Goal: Communication & Community: Answer question/provide support

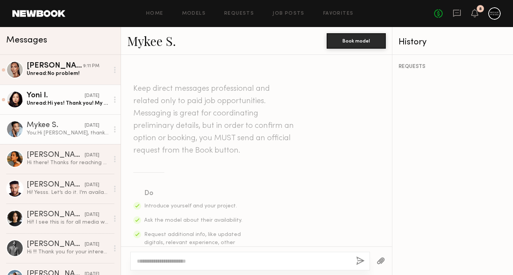
scroll to position [704, 0]
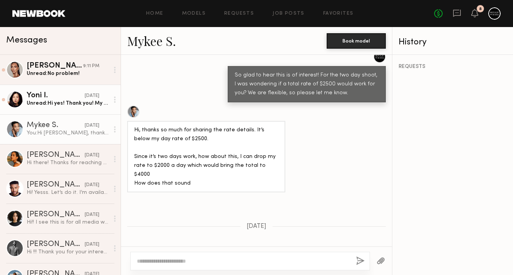
click at [59, 99] on div "Yoni I." at bounding box center [56, 96] width 58 height 8
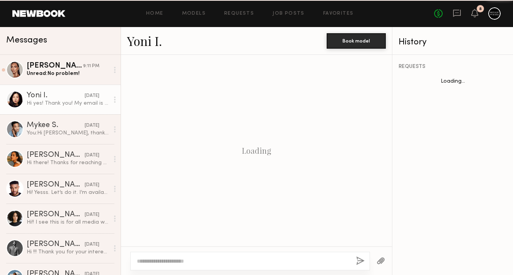
scroll to position [683, 0]
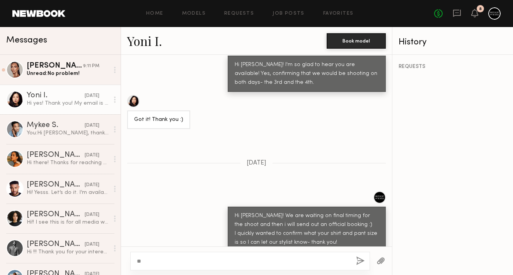
type textarea "*"
drag, startPoint x: 269, startPoint y: 230, endPoint x: 210, endPoint y: 231, distance: 58.8
click at [210, 255] on div "Hi yes! Thank you! My email is [EMAIL_ADDRESS][DOMAIN_NAME]" at bounding box center [206, 268] width 158 height 27
click at [214, 255] on div "Hi yes! Thank you! My email is [EMAIL_ADDRESS][DOMAIN_NAME]" at bounding box center [206, 268] width 158 height 27
drag, startPoint x: 208, startPoint y: 231, endPoint x: 270, endPoint y: 234, distance: 62.3
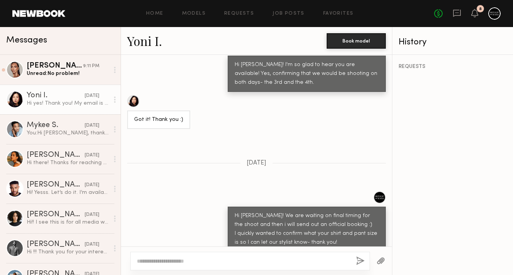
click at [270, 255] on div "Hi yes! Thank you! My email is [EMAIL_ADDRESS][DOMAIN_NAME]" at bounding box center [206, 268] width 158 height 27
click at [266, 255] on div "Hi yes! Thank you! My email is [EMAIL_ADDRESS][DOMAIN_NAME]" at bounding box center [206, 268] width 158 height 27
drag, startPoint x: 266, startPoint y: 231, endPoint x: 213, endPoint y: 229, distance: 53.4
click at [213, 255] on div "Hi yes! Thank you! My email is [EMAIL_ADDRESS][DOMAIN_NAME]" at bounding box center [206, 268] width 158 height 27
copy div "ilyass.yoni@gmail.com"
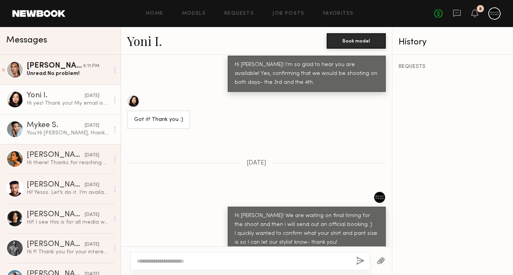
click at [62, 135] on div "You: Hi Mykee, thank you for your response! We are wondering if there is any wa…" at bounding box center [68, 133] width 82 height 7
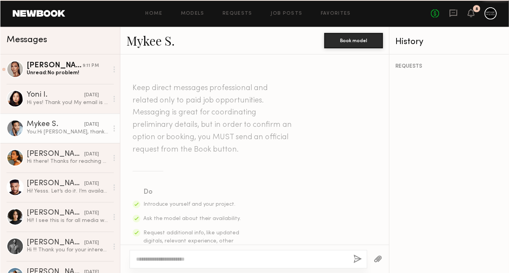
scroll to position [704, 0]
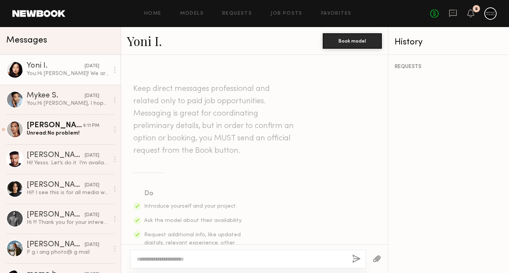
scroll to position [727, 0]
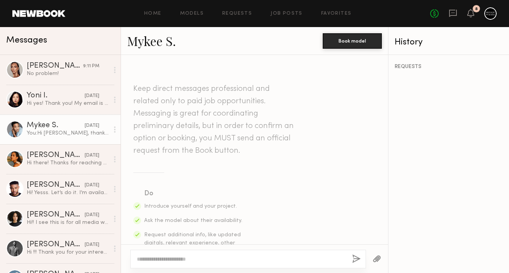
scroll to position [706, 0]
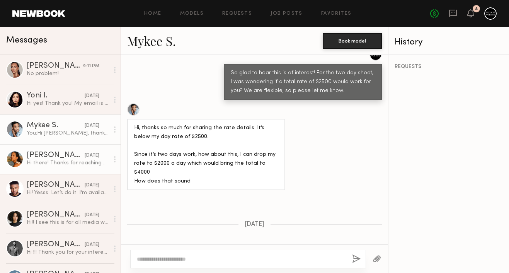
click at [65, 155] on div "Elise M." at bounding box center [56, 156] width 58 height 8
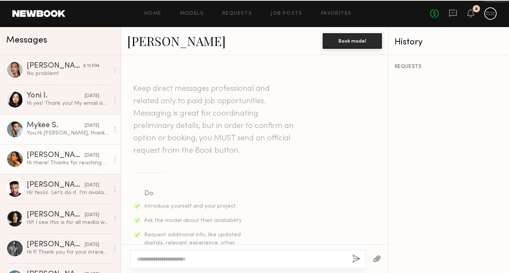
scroll to position [300, 0]
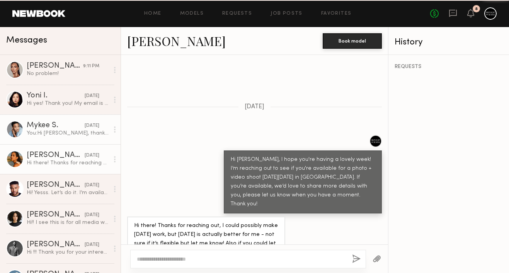
click at [73, 135] on div "You: Hi Mykee, thank you for your response! We are wondering if there is any wa…" at bounding box center [68, 133] width 82 height 7
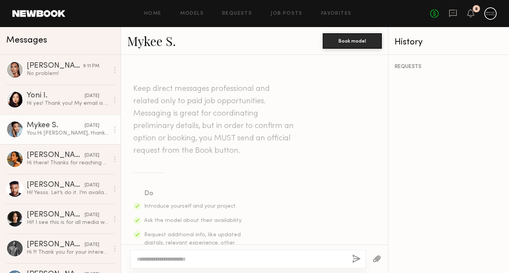
scroll to position [706, 0]
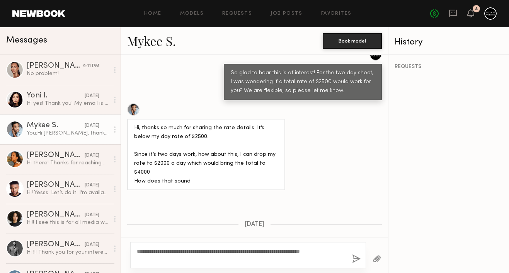
type textarea "**********"
click at [357, 261] on button "button" at bounding box center [356, 259] width 9 height 10
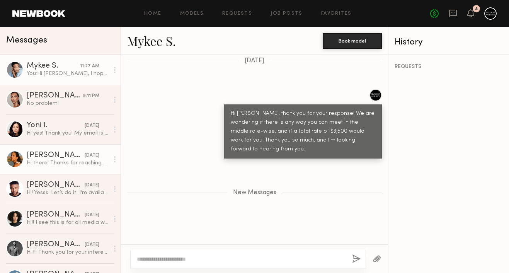
click at [68, 164] on div "Hi there! Thanks for reaching out, I could possibly make [DATE] work, but [DATE…" at bounding box center [68, 162] width 82 height 7
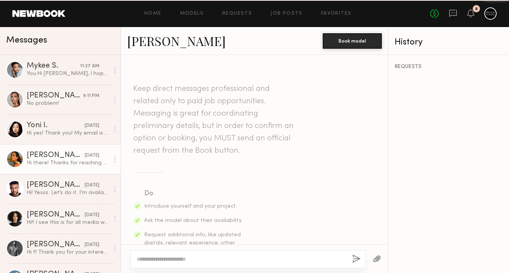
scroll to position [300, 0]
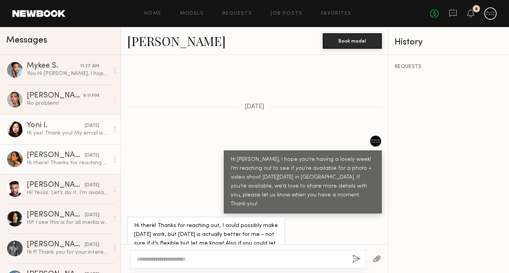
click at [27, 135] on div "Hi yes! Thank you! My email is [EMAIL_ADDRESS][DOMAIN_NAME]" at bounding box center [68, 133] width 82 height 7
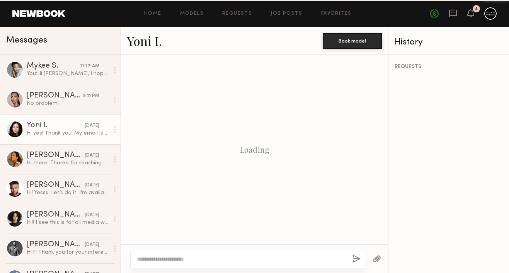
scroll to position [685, 0]
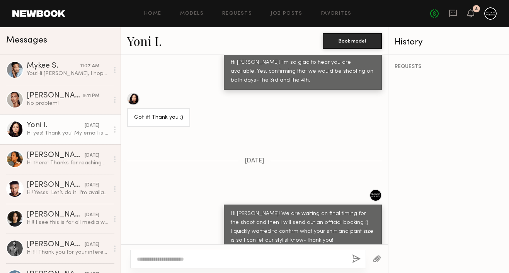
click at [150, 38] on link "Yoni I." at bounding box center [144, 40] width 35 height 17
click at [94, 130] on div "Hi yes! Thank you! My email is [EMAIL_ADDRESS][DOMAIN_NAME]" at bounding box center [68, 133] width 82 height 7
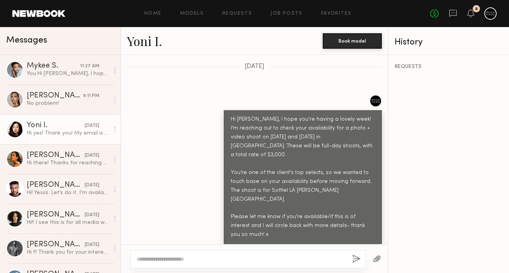
scroll to position [350, 0]
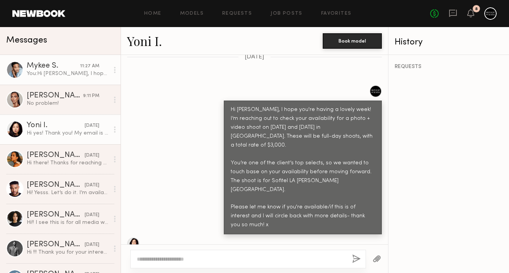
click at [88, 75] on div "You: Hi Mykee, I hope you're well! Just wanted to bump up my previous message- …" at bounding box center [68, 73] width 82 height 7
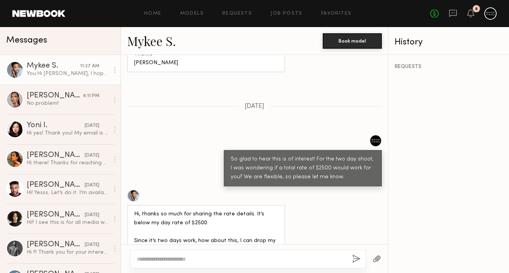
scroll to position [583, 0]
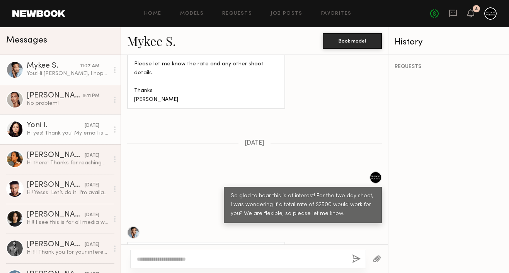
click at [76, 132] on div "Hi yes! Thank you! My email is [EMAIL_ADDRESS][DOMAIN_NAME]" at bounding box center [68, 133] width 82 height 7
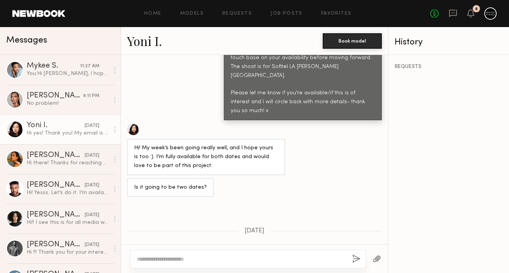
scroll to position [685, 0]
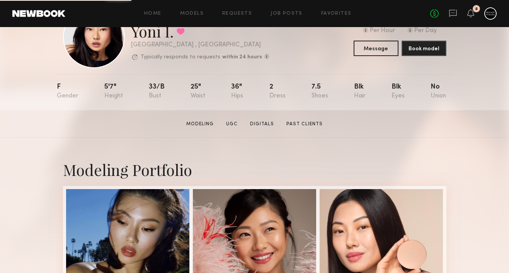
scroll to position [40, 0]
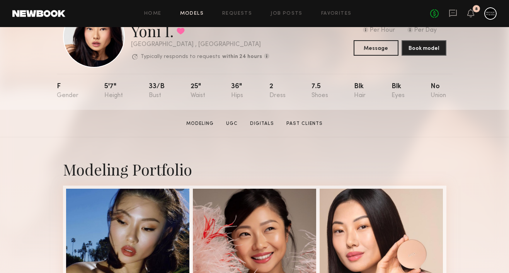
click at [200, 16] on link "Models" at bounding box center [192, 13] width 24 height 5
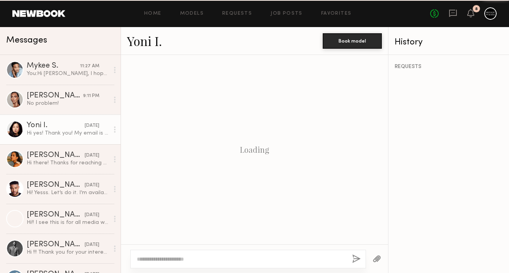
scroll to position [685, 0]
